Goal: Book appointment/travel/reservation

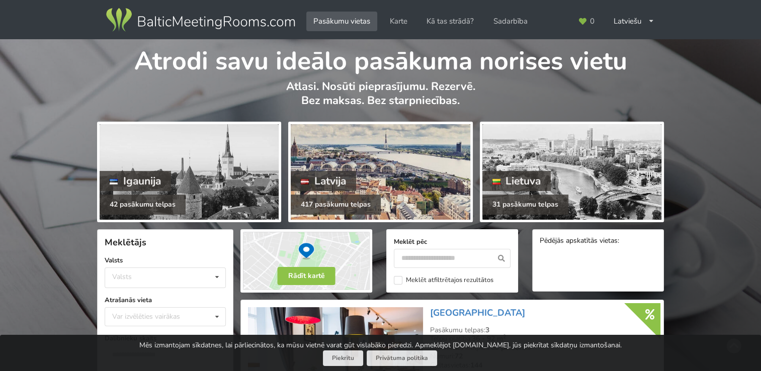
click at [402, 166] on div at bounding box center [380, 172] width 179 height 96
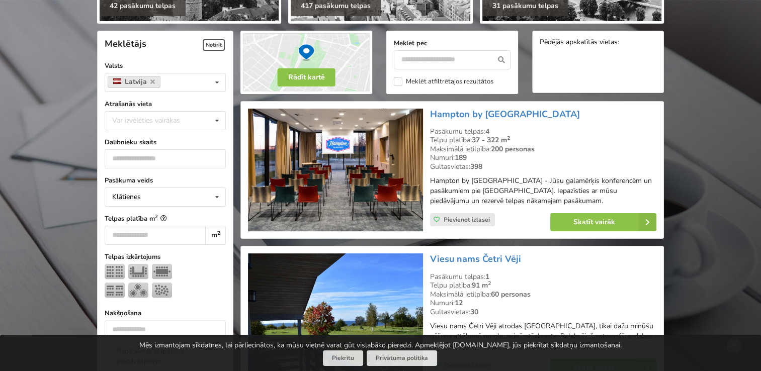
scroll to position [201, 0]
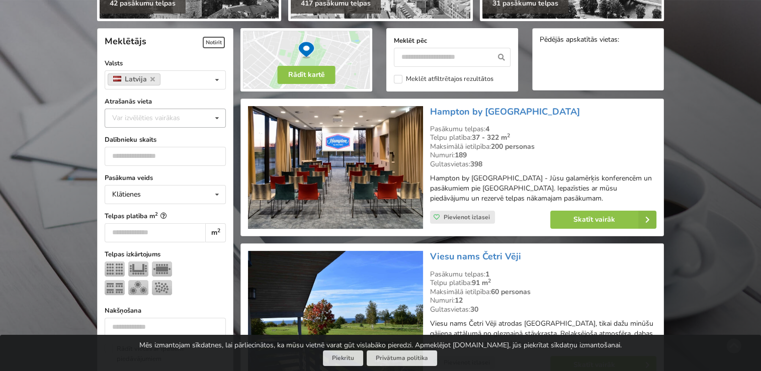
click at [211, 119] on icon at bounding box center [217, 118] width 15 height 19
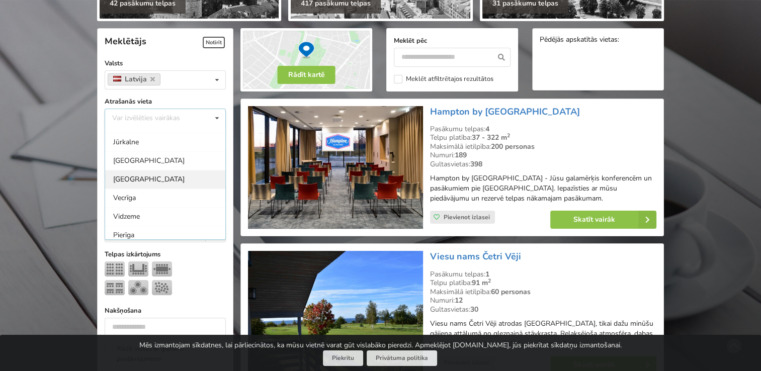
click at [139, 175] on div "Rīga" at bounding box center [165, 179] width 120 height 19
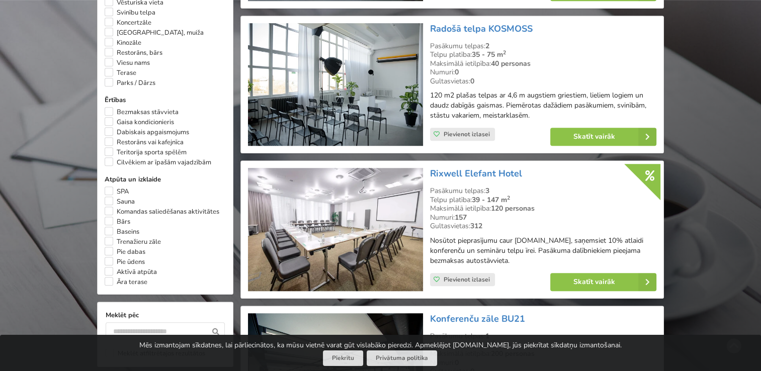
scroll to position [477, 0]
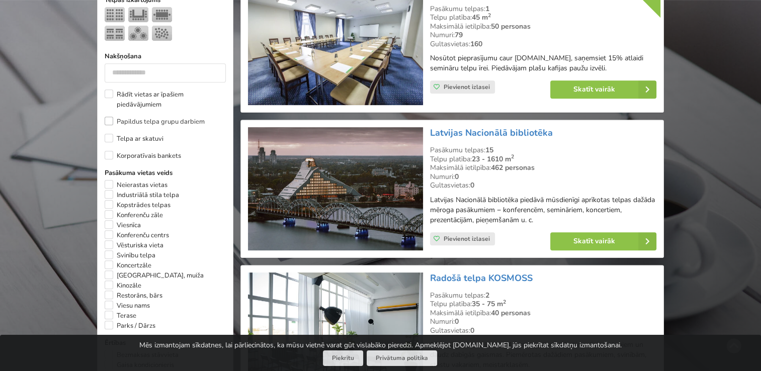
click at [132, 117] on label "Papildus telpa grupu darbiem" at bounding box center [155, 122] width 100 height 10
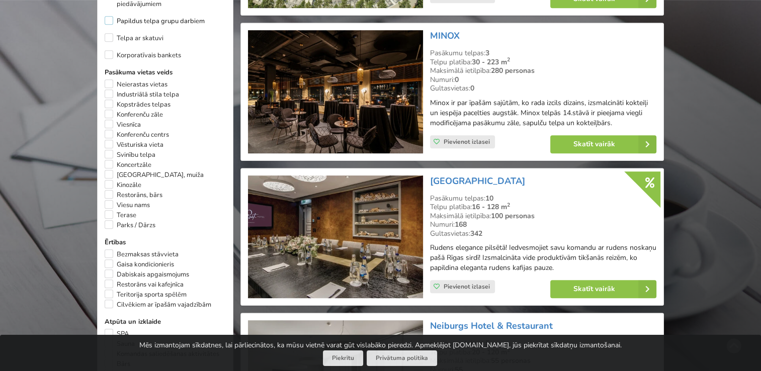
scroll to position [527, 0]
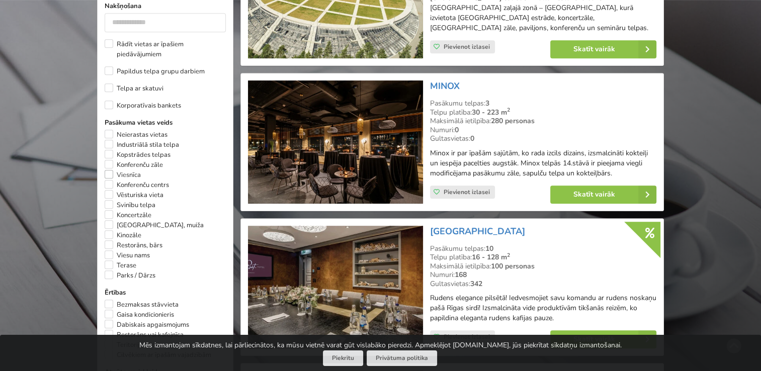
click at [108, 170] on label "Viesnīca" at bounding box center [123, 175] width 36 height 10
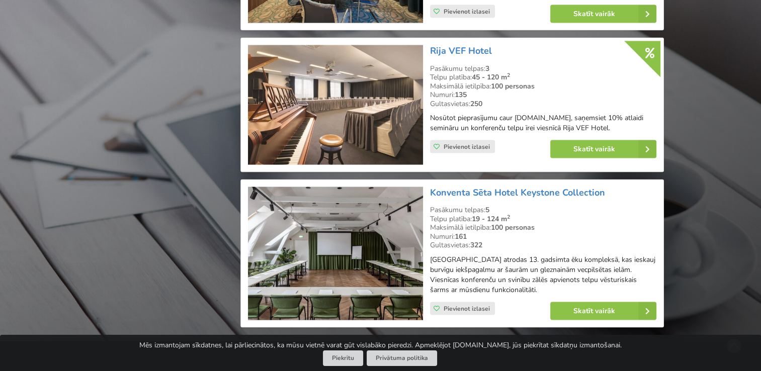
scroll to position [2240, 0]
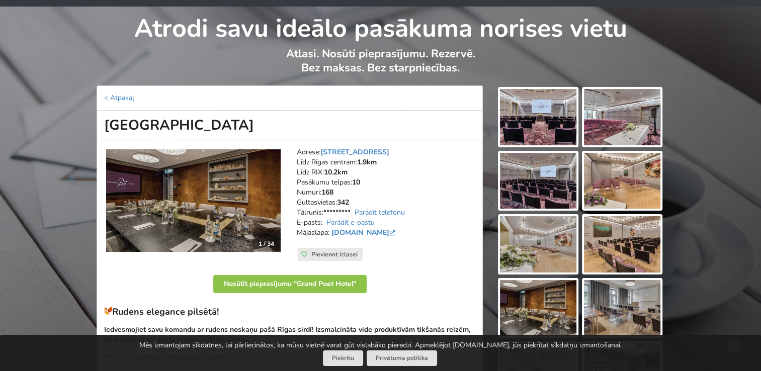
scroll to position [50, 0]
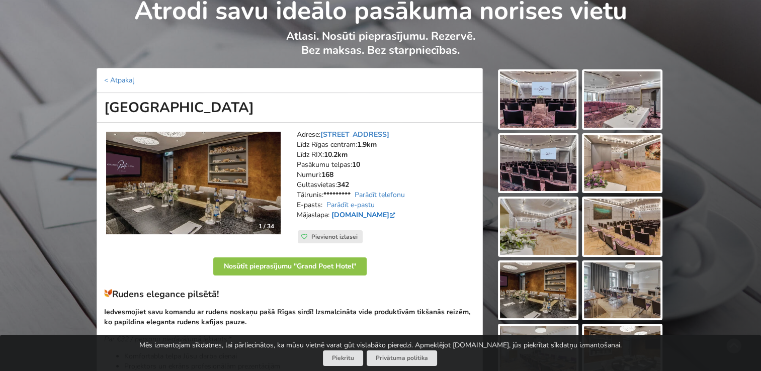
click at [397, 217] on link "[DOMAIN_NAME]" at bounding box center [364, 215] width 66 height 10
